Goal: Find specific page/section: Find specific page/section

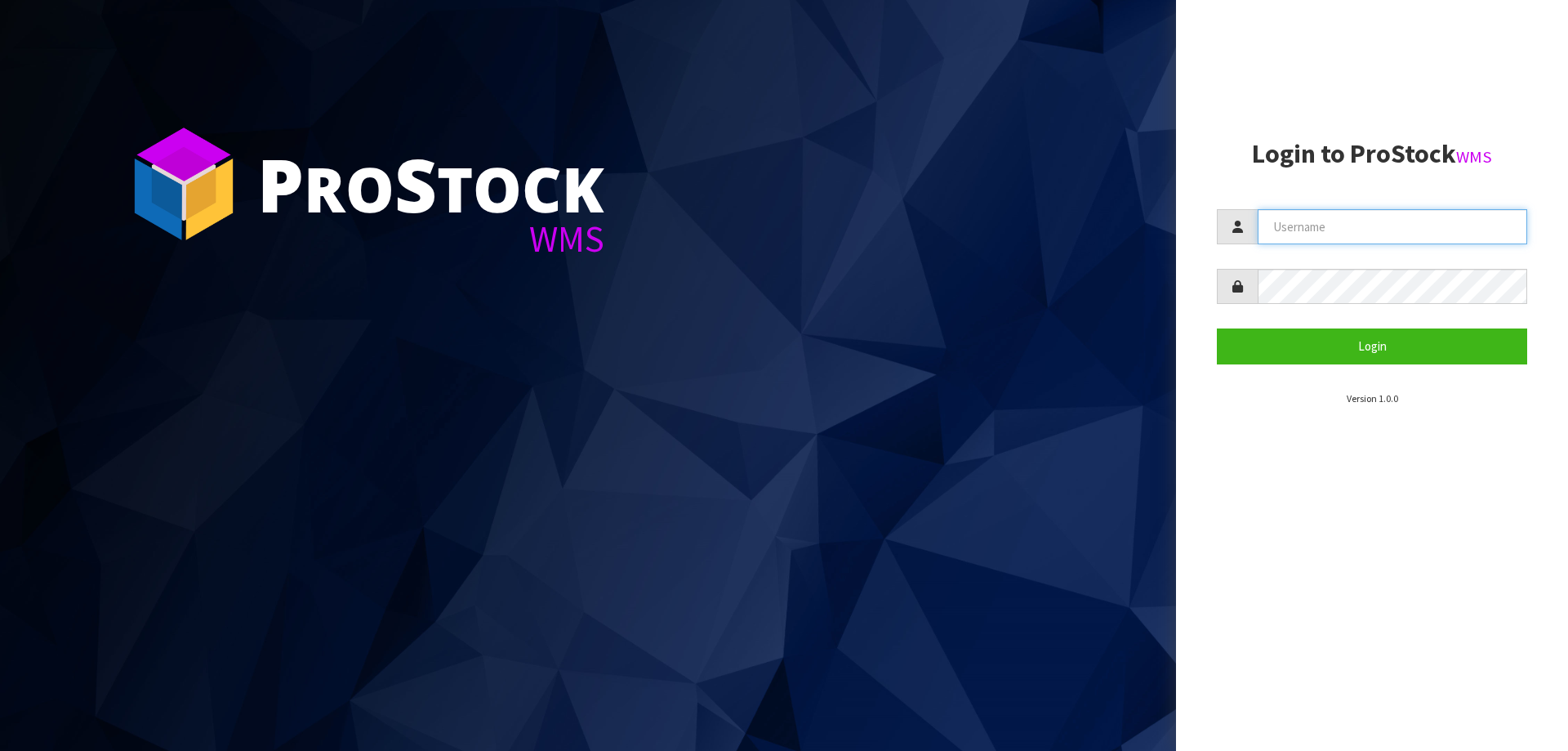
click at [1417, 243] on input "text" at bounding box center [1393, 226] width 270 height 35
type input "zubairmoolla"
click at [1218, 329] on button "Login" at bounding box center [1372, 346] width 310 height 35
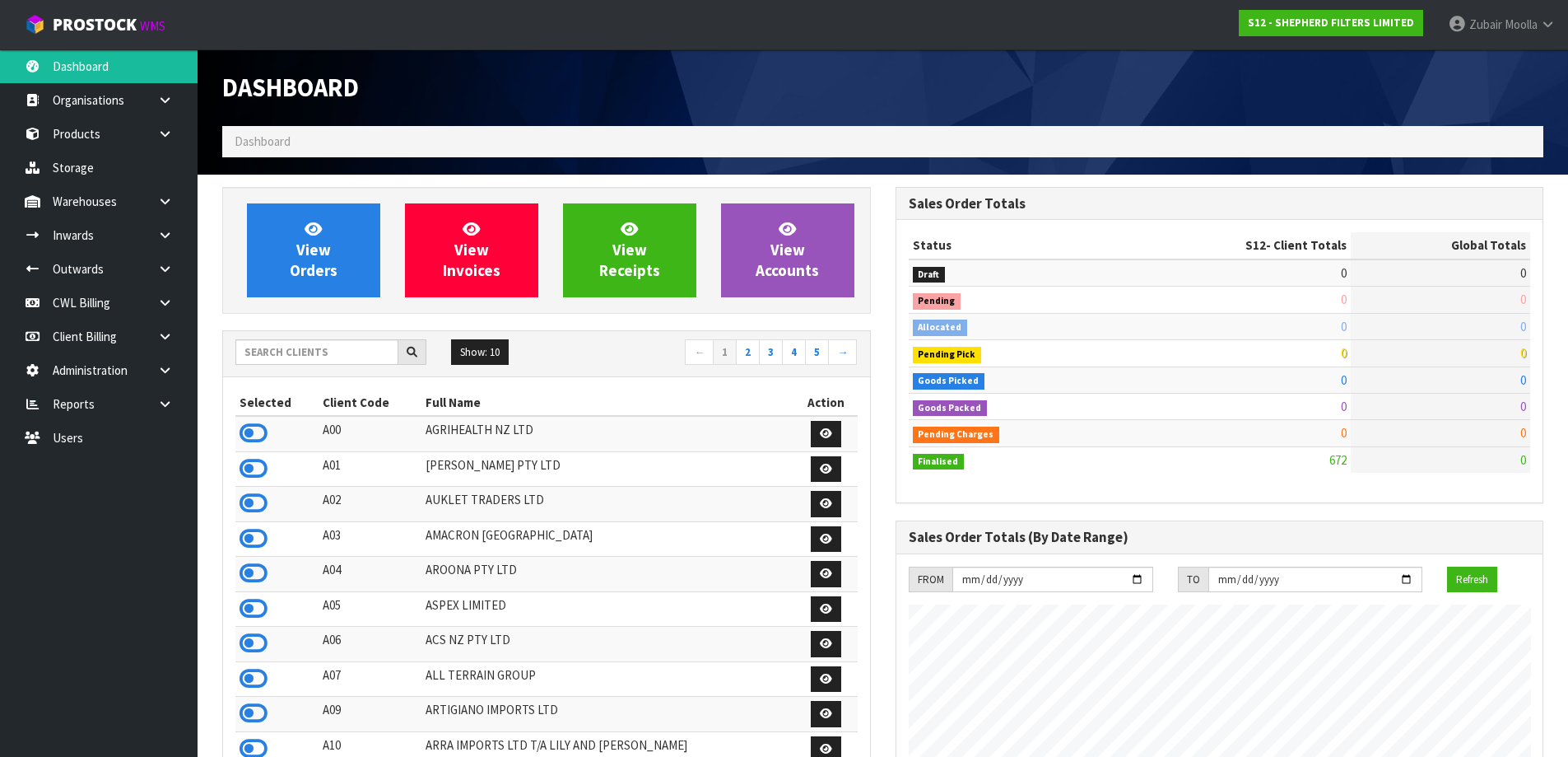
scroll to position [1087, 672]
drag, startPoint x: 164, startPoint y: 287, endPoint x: 171, endPoint y: 274, distance: 14.8
click at [167, 285] on ul "Dashboard Organisations Clients Consignees Carriers Products Categories Serial …" at bounding box center [98, 403] width 197 height 707
click at [165, 290] on link at bounding box center [171, 303] width 53 height 34
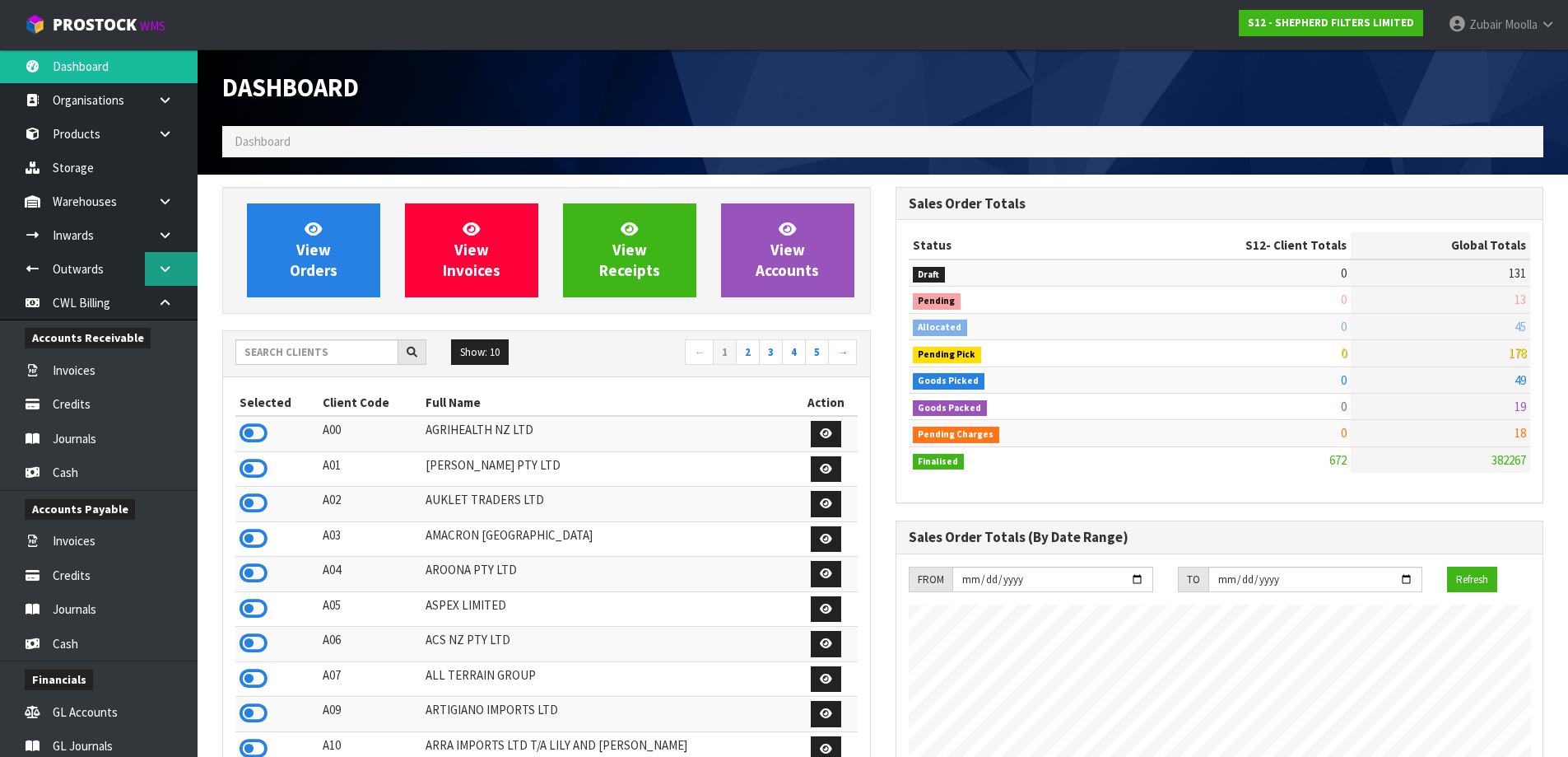
click at [167, 268] on icon at bounding box center [166, 269] width 16 height 12
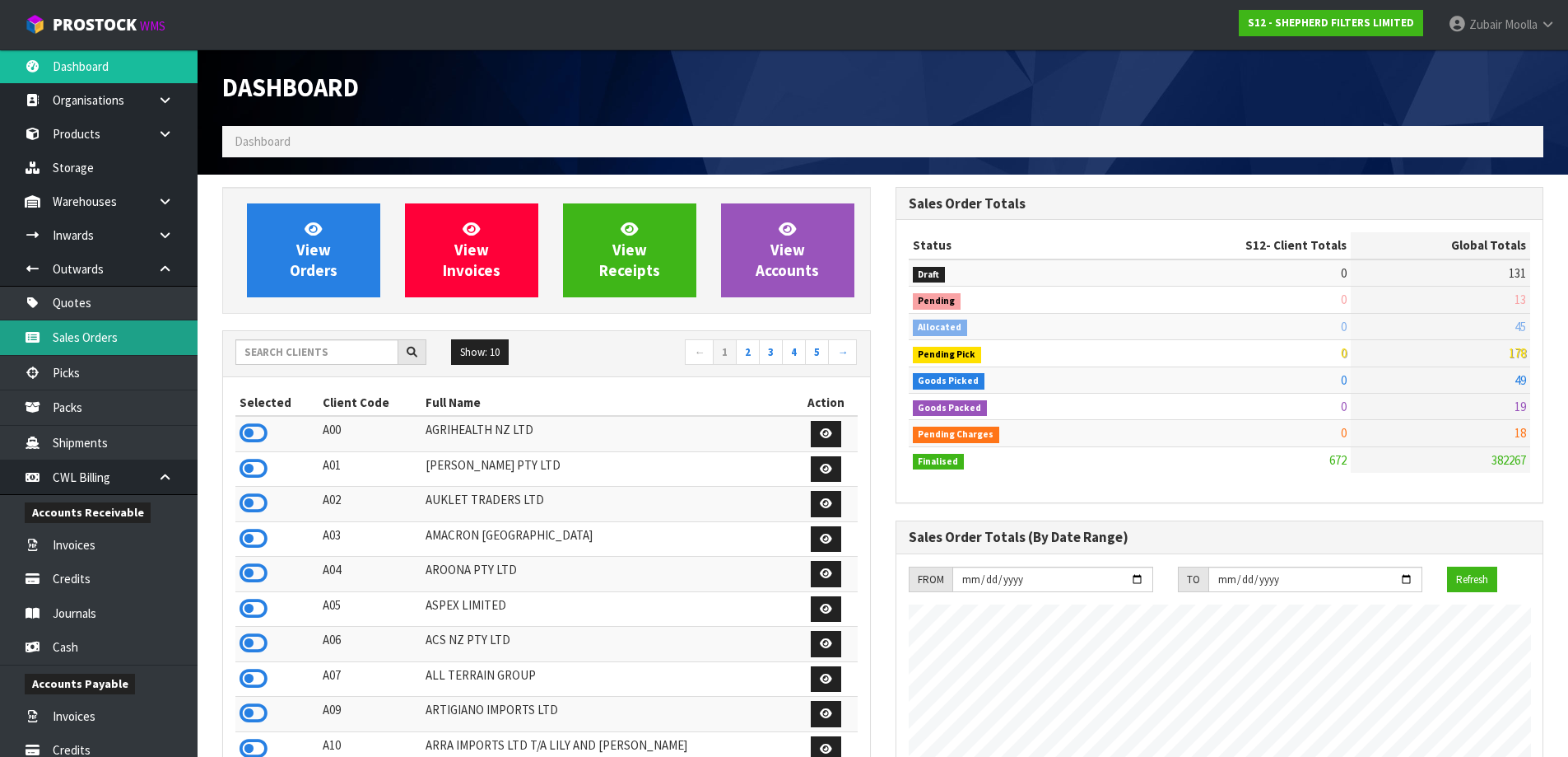
click at [150, 327] on link "Sales Orders" at bounding box center [98, 337] width 197 height 34
click at [150, 328] on link "Sales Orders" at bounding box center [98, 337] width 197 height 34
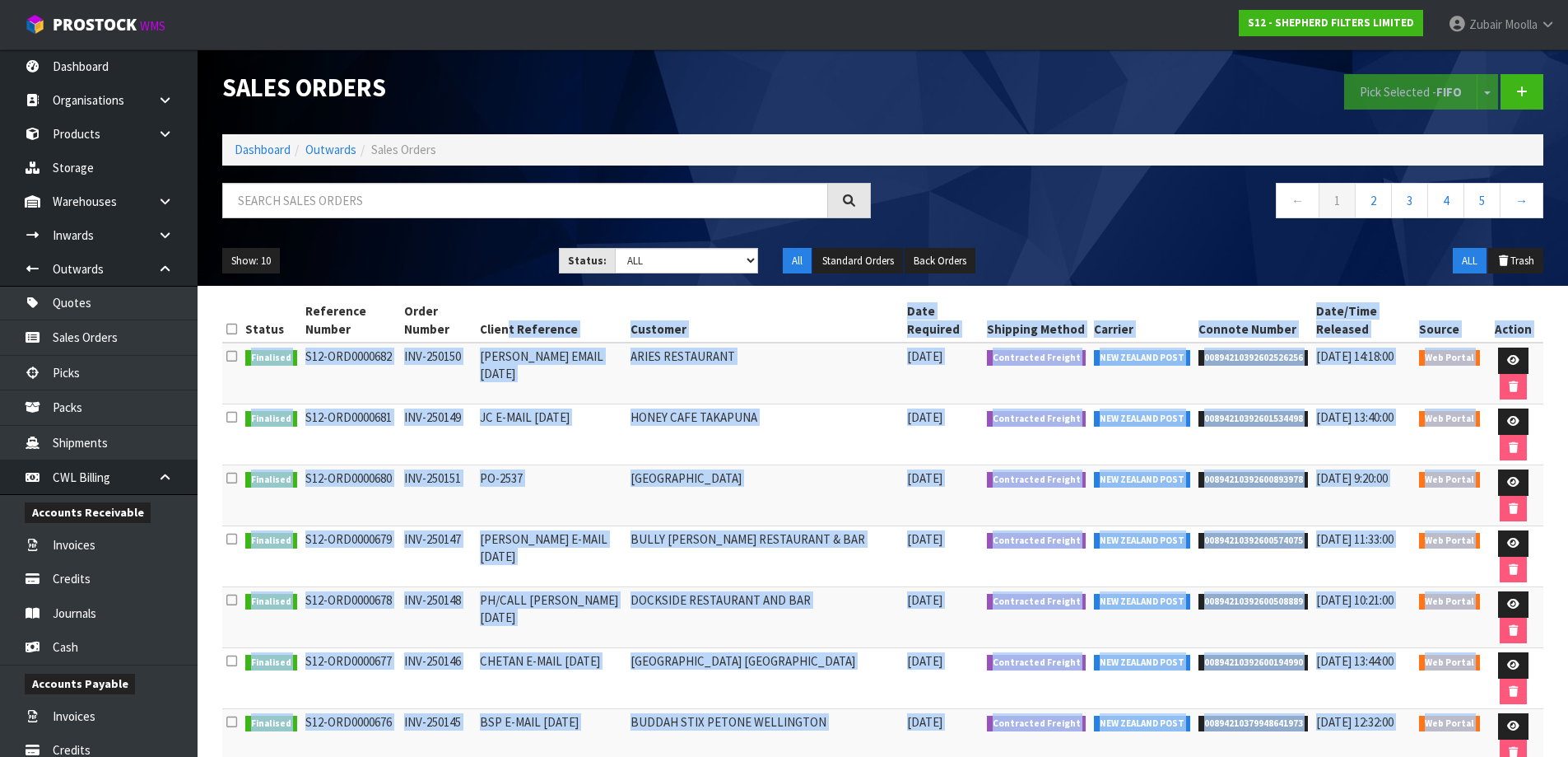
drag, startPoint x: 512, startPoint y: 338, endPoint x: 692, endPoint y: 721, distance: 423.2
click at [710, 756] on html "Toggle navigation ProStock WMS S12 - SHEPHERD FILTERS LIMITED [PERSON_NAME] Log…" at bounding box center [784, 378] width 1568 height 757
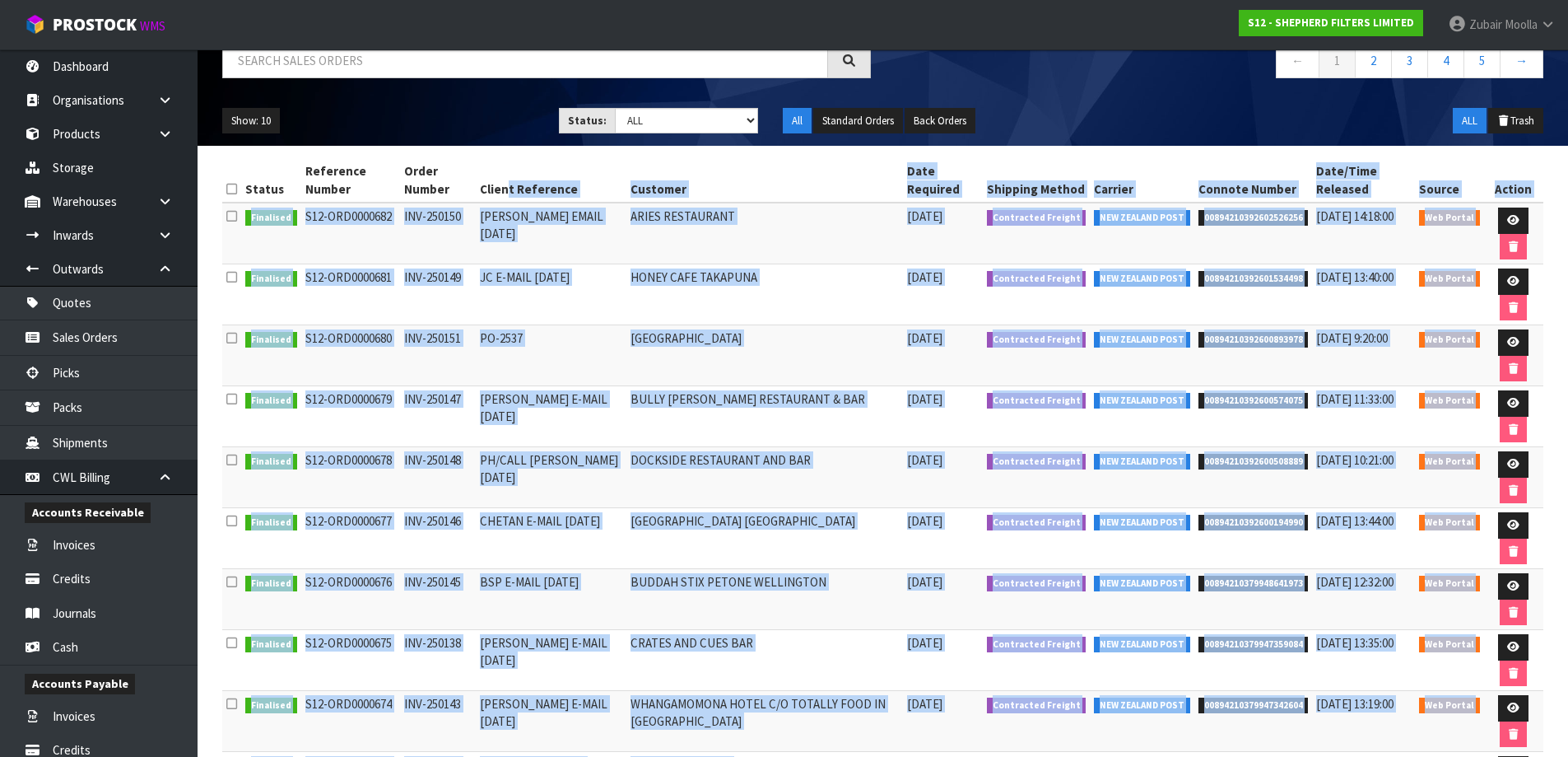
click at [497, 410] on td "[PERSON_NAME] E-MAIL [DATE]" at bounding box center [551, 416] width 151 height 61
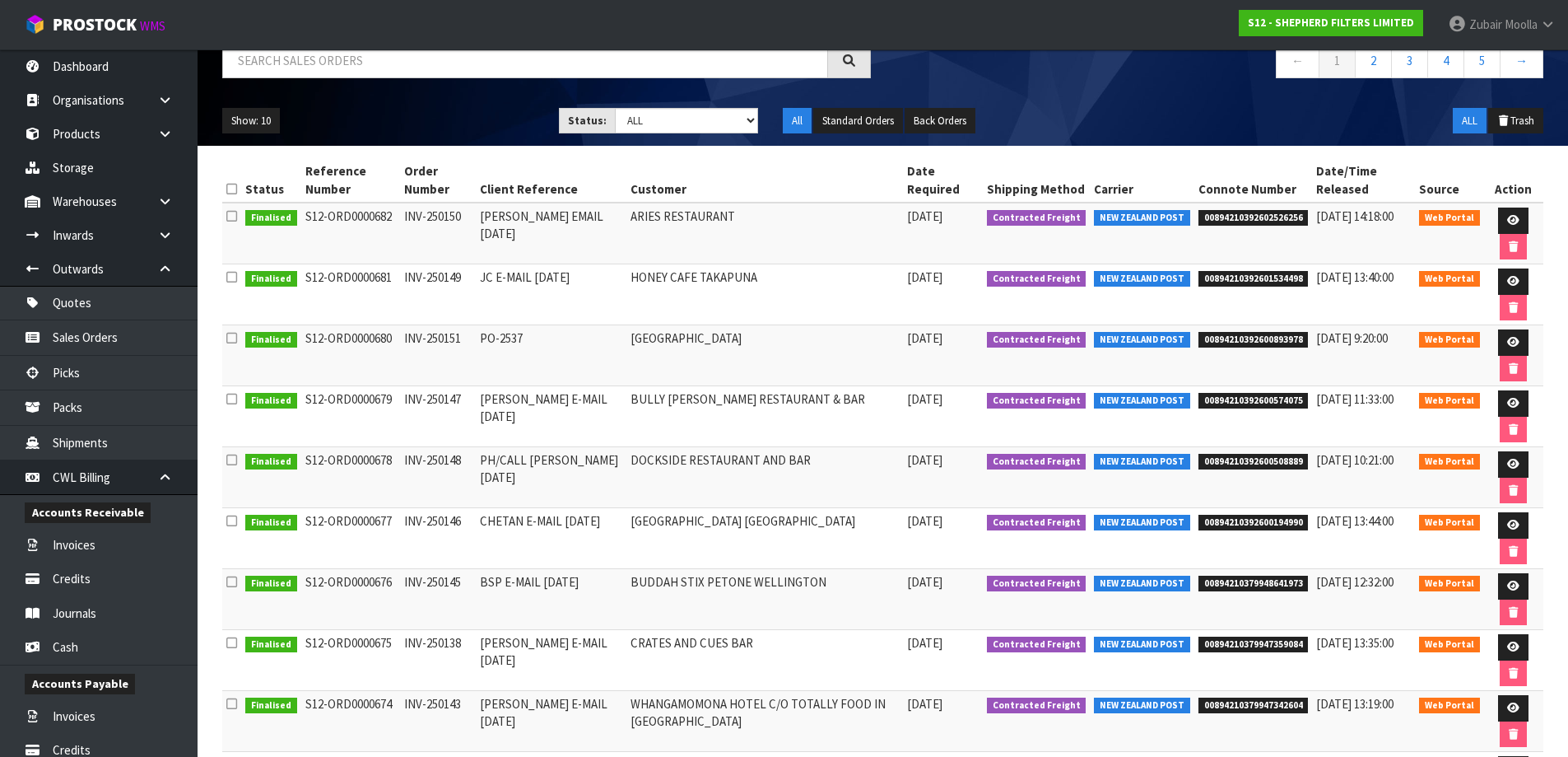
click at [497, 409] on td "[PERSON_NAME] E-MAIL [DATE]" at bounding box center [551, 416] width 151 height 61
click at [130, 27] on span "ProStock" at bounding box center [94, 25] width 84 height 22
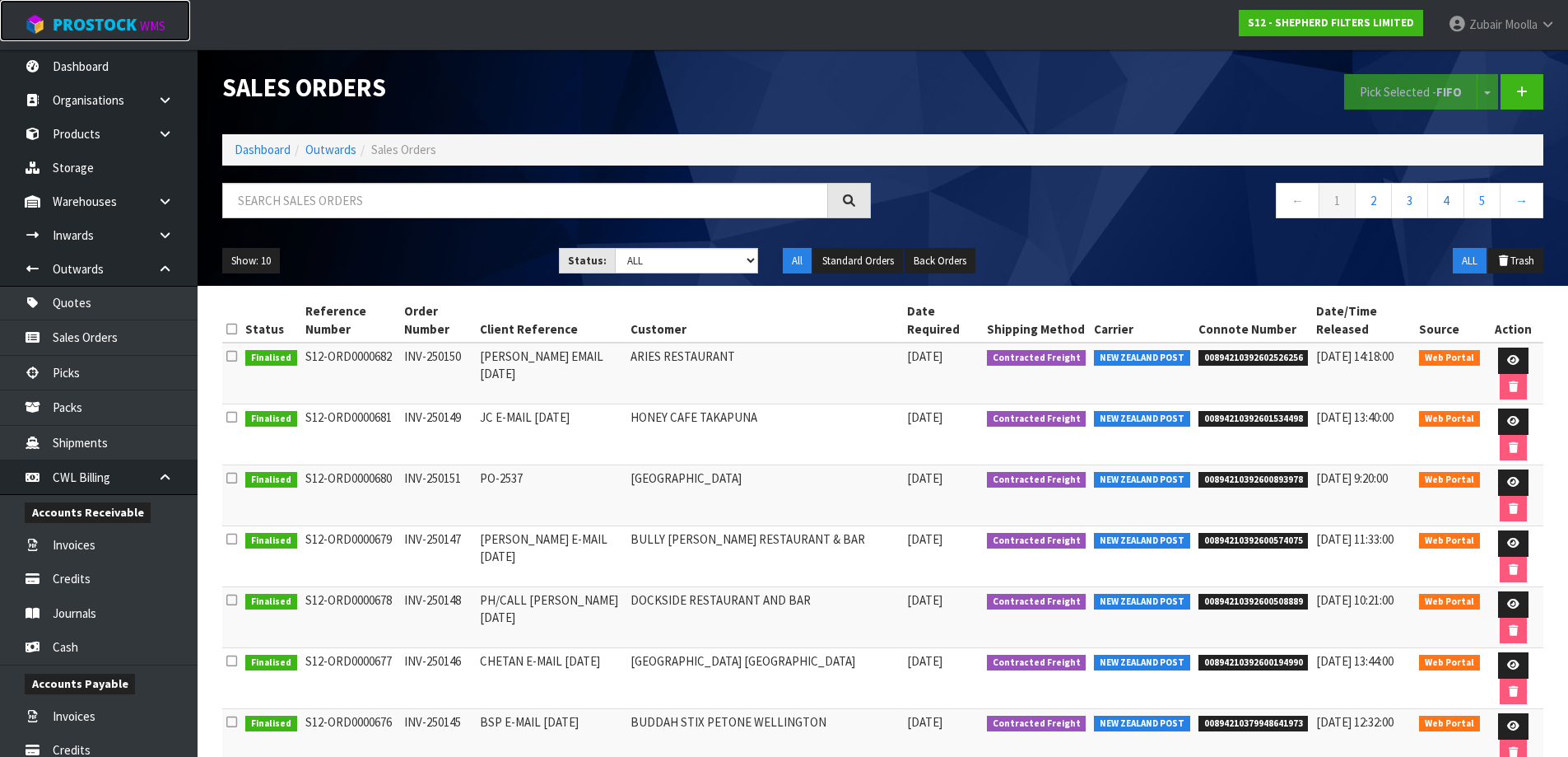
click at [130, 27] on span "ProStock" at bounding box center [94, 25] width 84 height 22
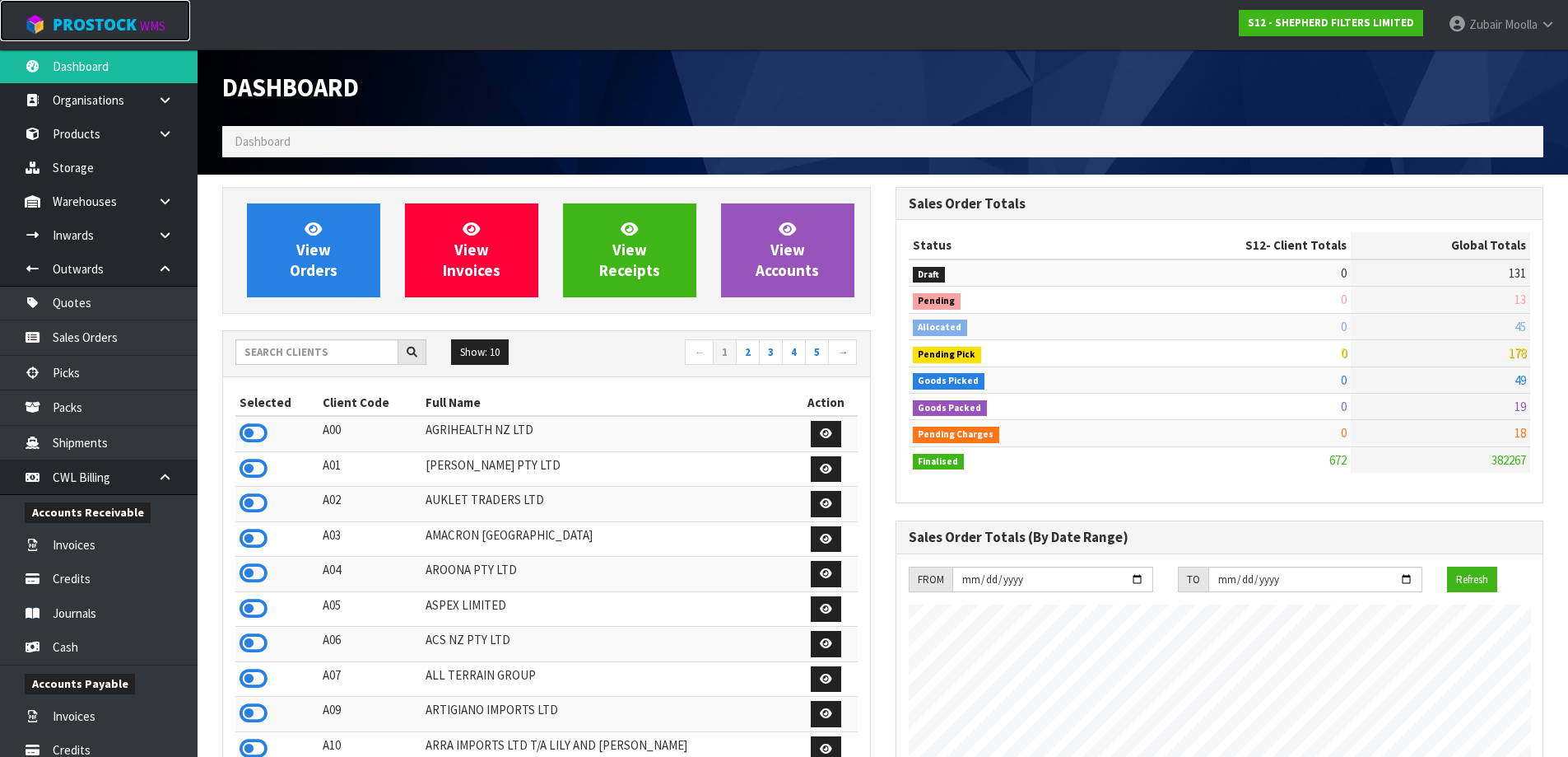
scroll to position [1087, 672]
click at [276, 365] on div "Show: 10 5 10 25 50 ← 1 2 3 4 5 →" at bounding box center [546, 353] width 647 height 29
click at [283, 345] on input "text" at bounding box center [316, 352] width 163 height 26
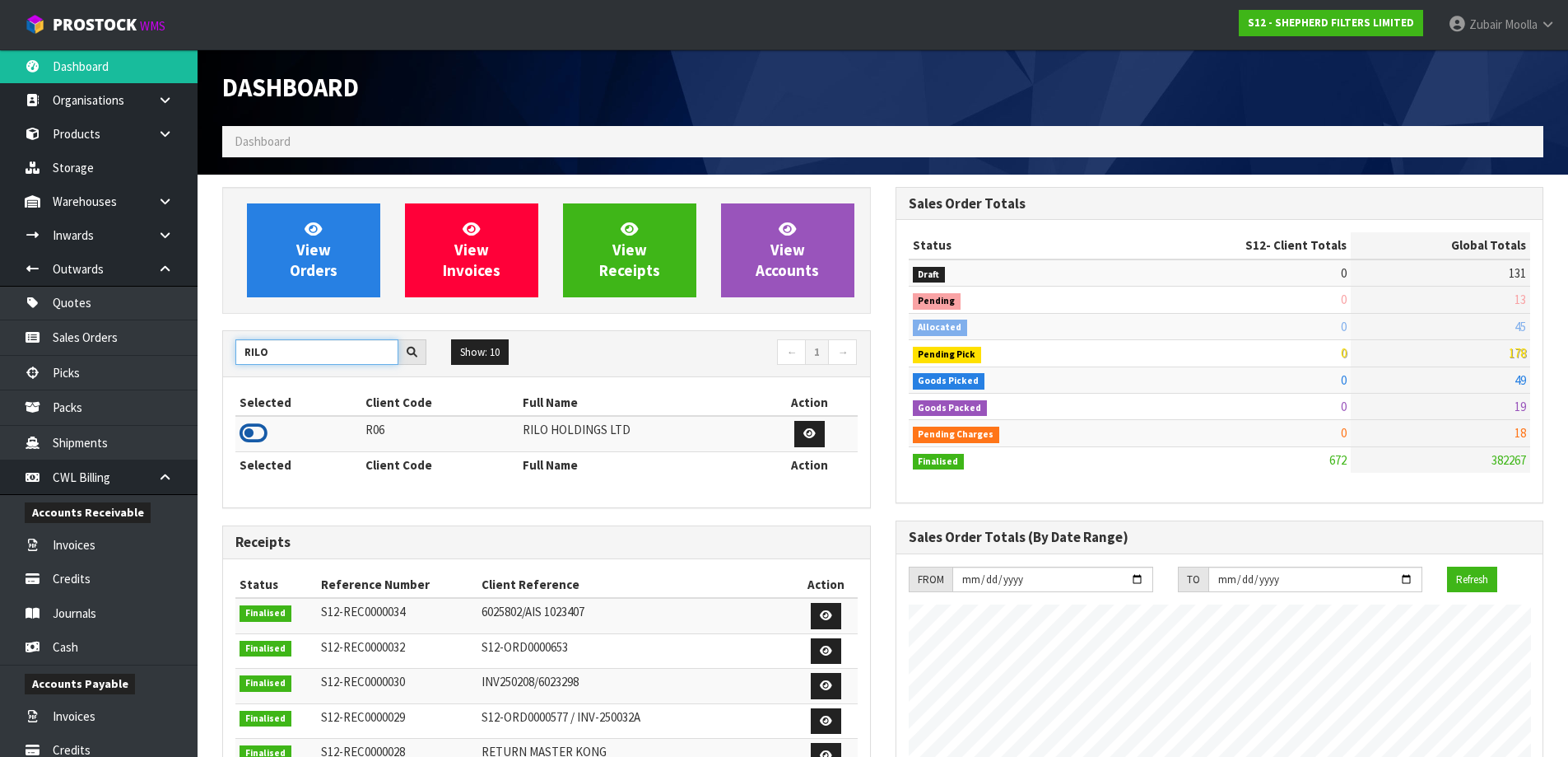
type input "RILO"
click at [263, 436] on icon at bounding box center [253, 433] width 28 height 25
click at [296, 424] on td at bounding box center [298, 434] width 126 height 36
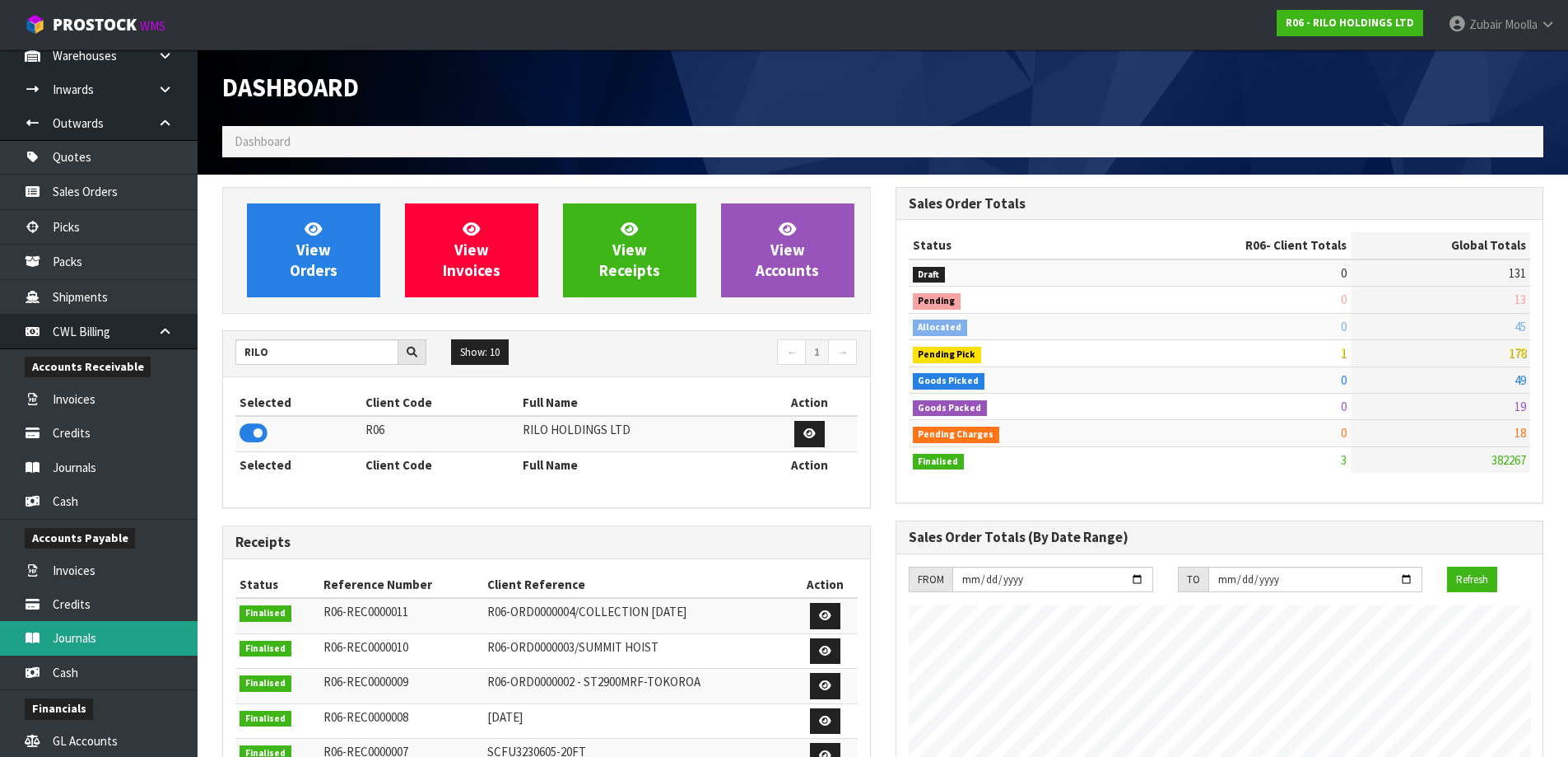
scroll to position [329, 0]
